Goal: Task Accomplishment & Management: Complete application form

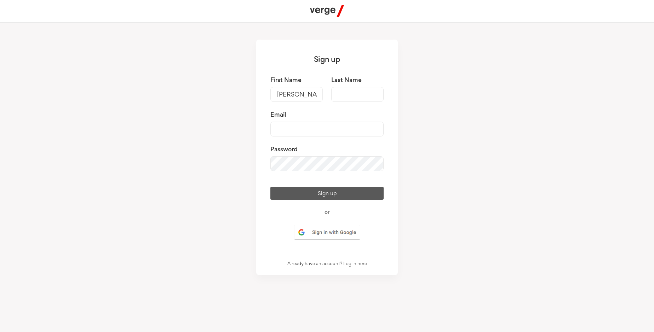
type input "[PERSON_NAME]"
click at [358, 95] on input "Last Name" at bounding box center [357, 94] width 52 height 15
type input "[PERSON_NAME]"
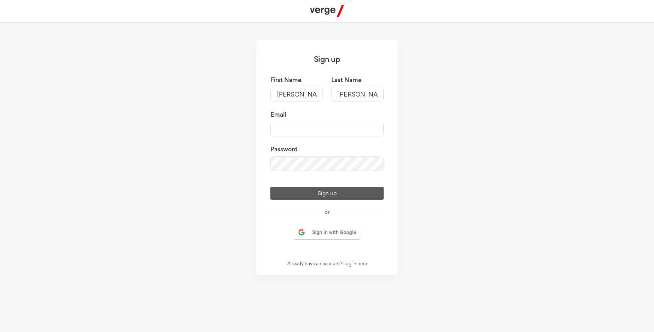
click at [327, 129] on input "Email" at bounding box center [327, 129] width 113 height 15
type input "[EMAIL_ADDRESS][DOMAIN_NAME]"
click at [327, 200] on button "Sign up" at bounding box center [327, 193] width 113 height 13
